Goal: Task Accomplishment & Management: Manage account settings

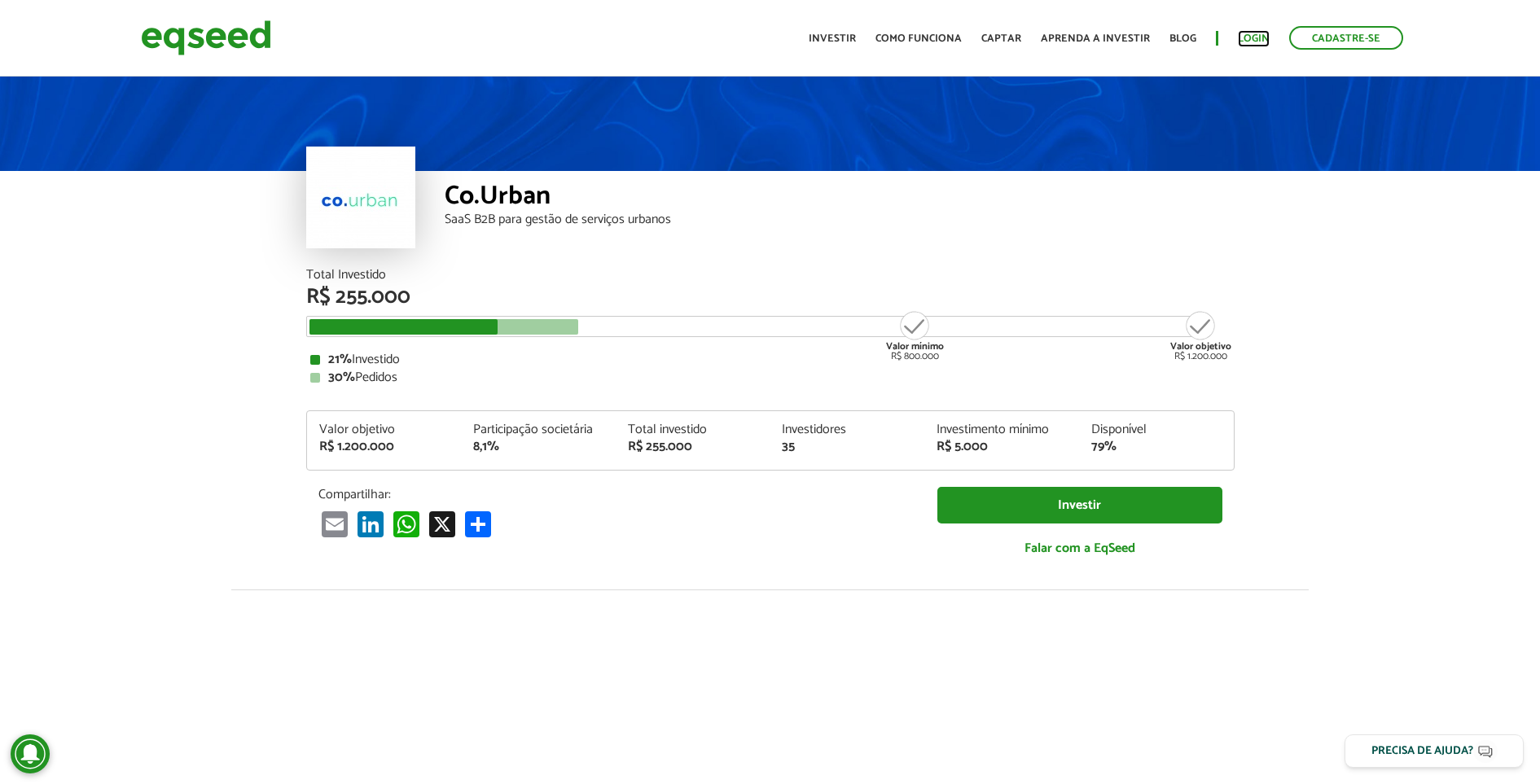
click at [1241, 42] on link "Login" at bounding box center [1253, 38] width 31 height 10
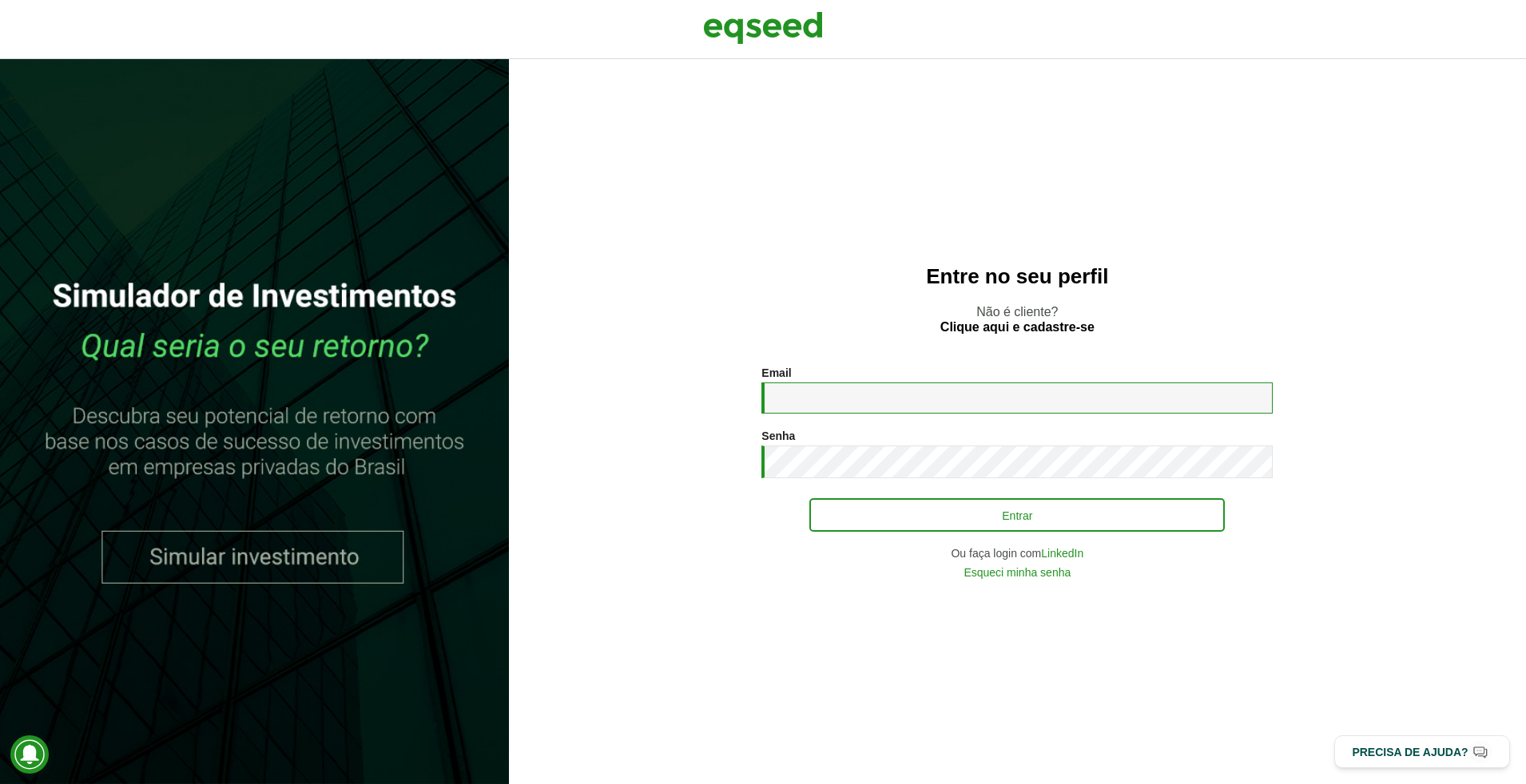
type input "**********"
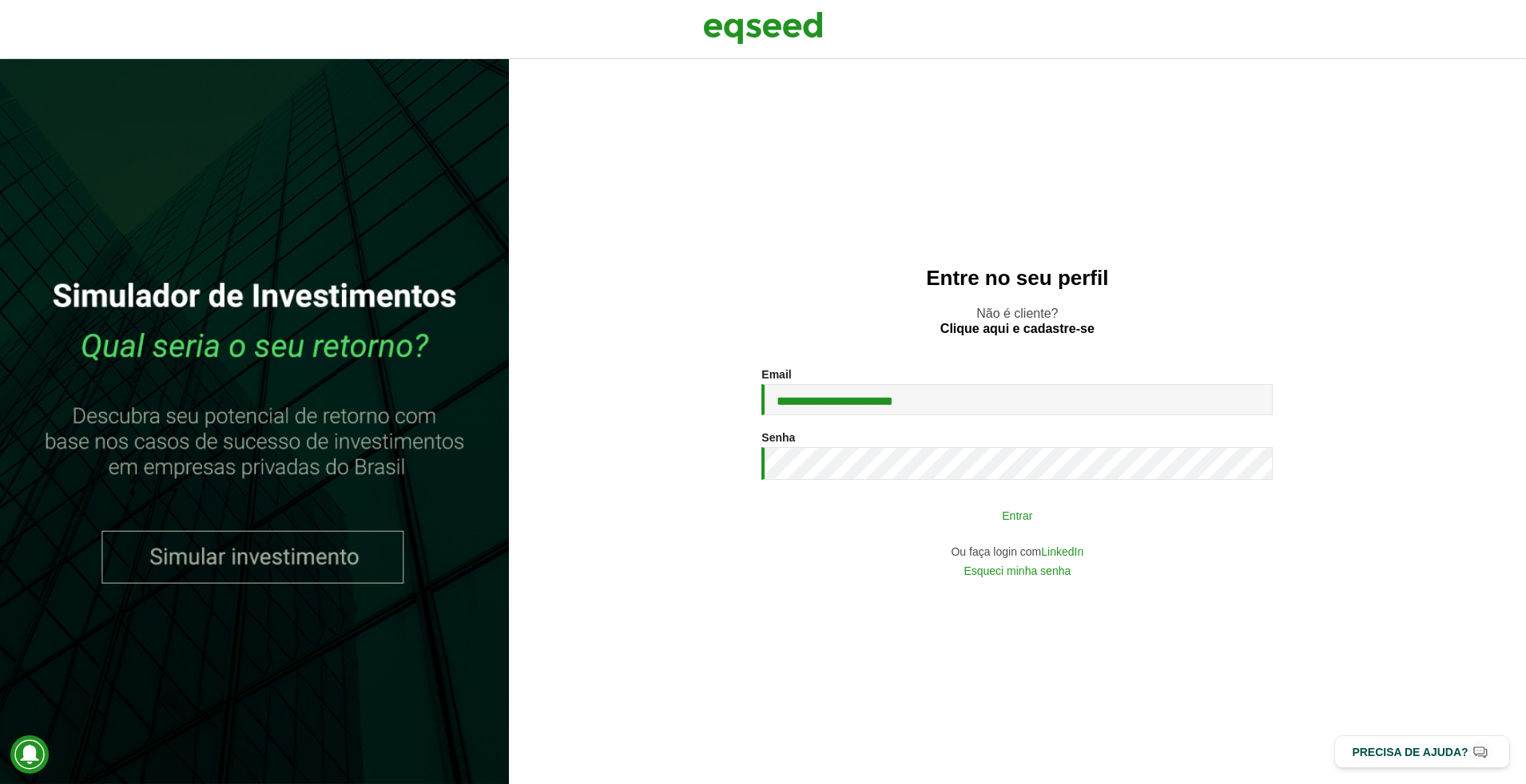
click at [964, 501] on button "Entrar" at bounding box center [1017, 515] width 415 height 30
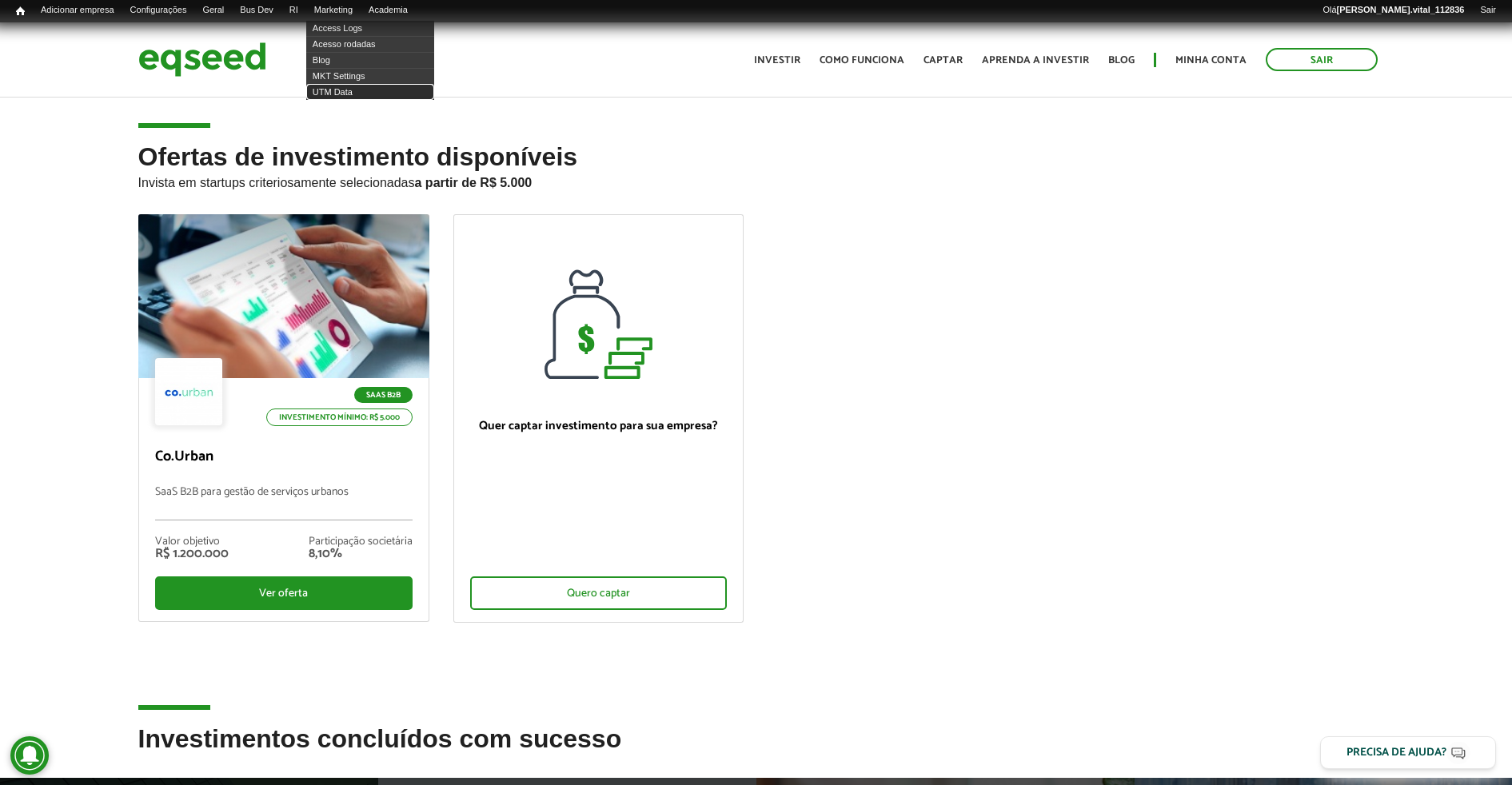
click at [360, 84] on link "UTM Data" at bounding box center [371, 92] width 128 height 16
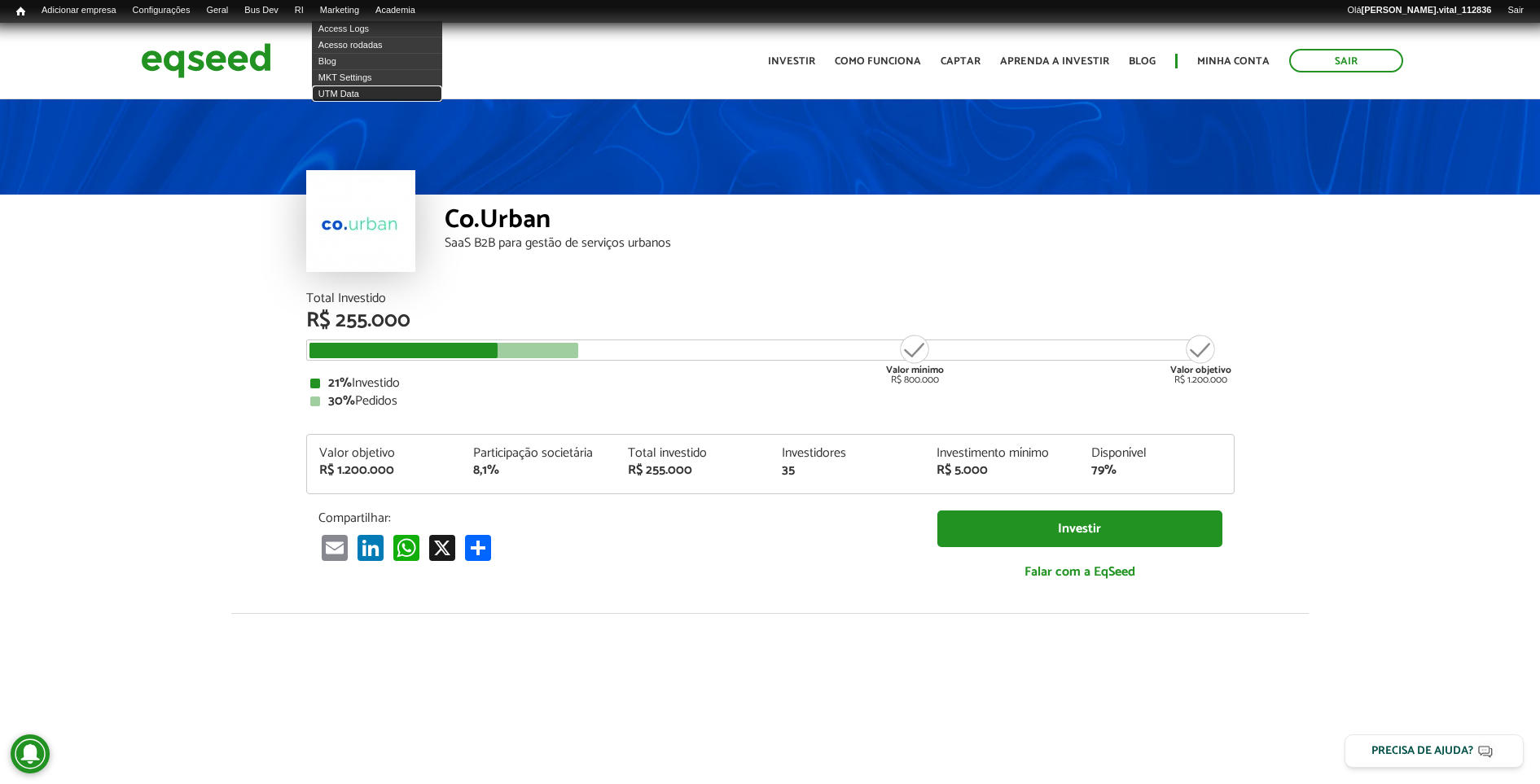
click at [367, 91] on link "UTM Data" at bounding box center [378, 93] width 131 height 16
click at [484, 352] on div at bounding box center [404, 350] width 188 height 15
click at [365, 91] on link "UTM Data" at bounding box center [378, 93] width 131 height 16
click at [378, 90] on link "UTM Data" at bounding box center [378, 93] width 131 height 16
